Goal: Entertainment & Leisure: Consume media (video, audio)

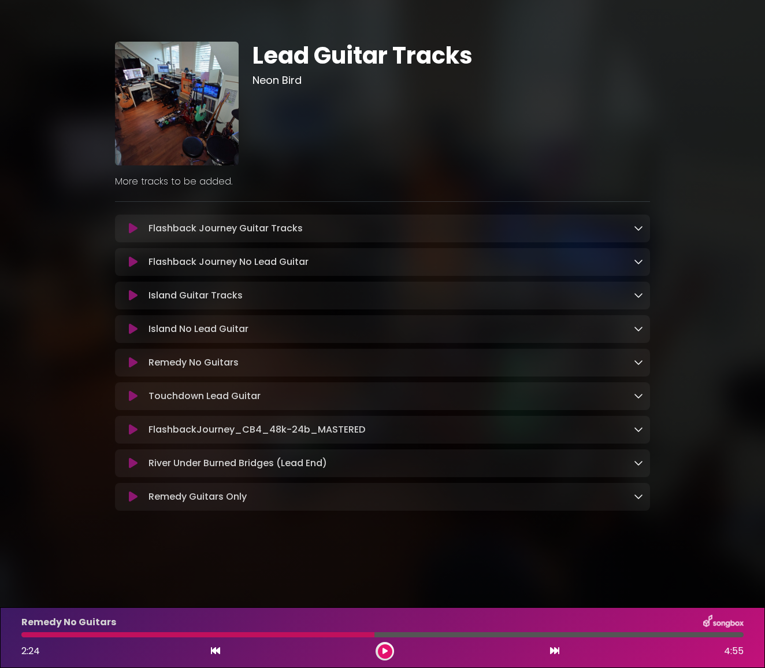
click at [130, 331] on icon at bounding box center [133, 329] width 9 height 12
click at [307, 638] on div "Island No Lead Guitar 2:24 4:55" at bounding box center [382, 638] width 737 height 46
click at [310, 633] on div at bounding box center [197, 634] width 353 height 5
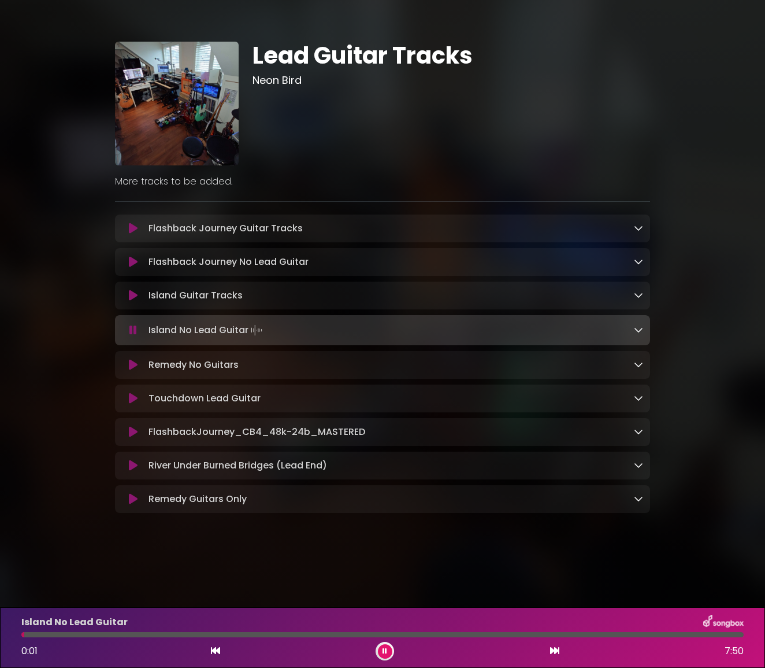
click at [310, 636] on div at bounding box center [382, 634] width 723 height 5
click at [326, 634] on div at bounding box center [382, 634] width 723 height 5
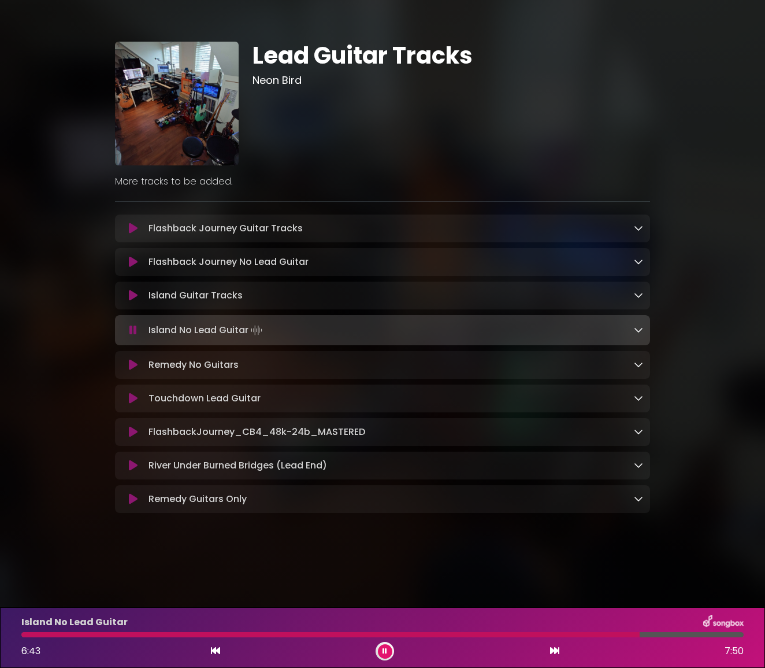
click at [275, 628] on div "Island No Lead Guitar" at bounding box center [382, 622] width 737 height 15
click at [276, 633] on div at bounding box center [331, 634] width 620 height 5
click at [309, 633] on div at bounding box center [382, 634] width 723 height 5
click at [358, 631] on div "Island No Lead Guitar 7:14 7:50" at bounding box center [382, 638] width 737 height 46
click at [353, 634] on div at bounding box center [355, 634] width 668 height 5
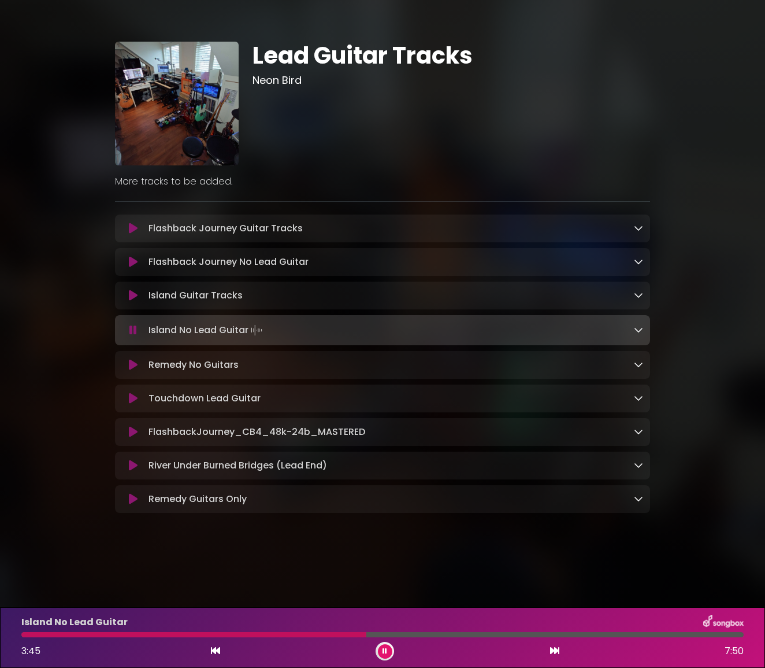
click at [327, 634] on div at bounding box center [193, 634] width 345 height 5
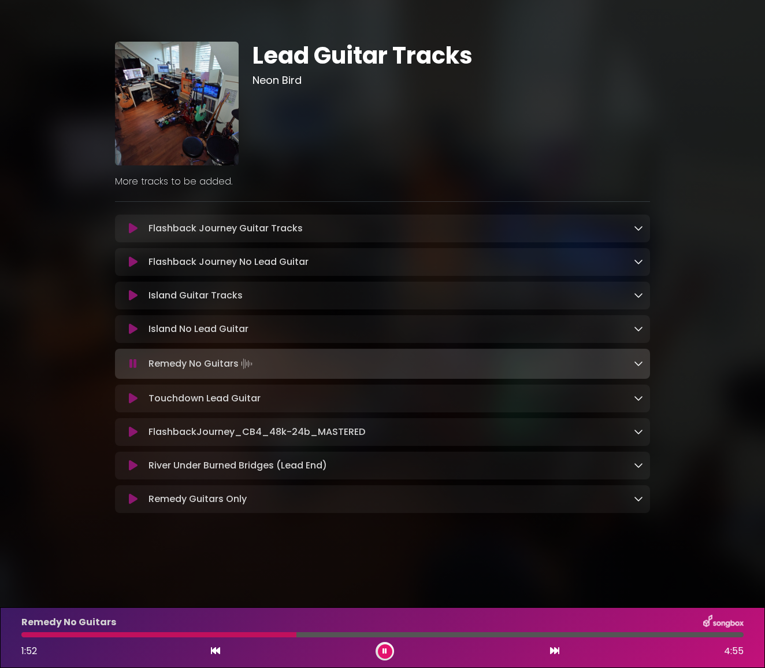
click at [385, 639] on div "Remedy No Guitars 1:52 4:55" at bounding box center [382, 638] width 737 height 46
click at [386, 648] on icon at bounding box center [385, 651] width 6 height 8
